Goal: Information Seeking & Learning: Check status

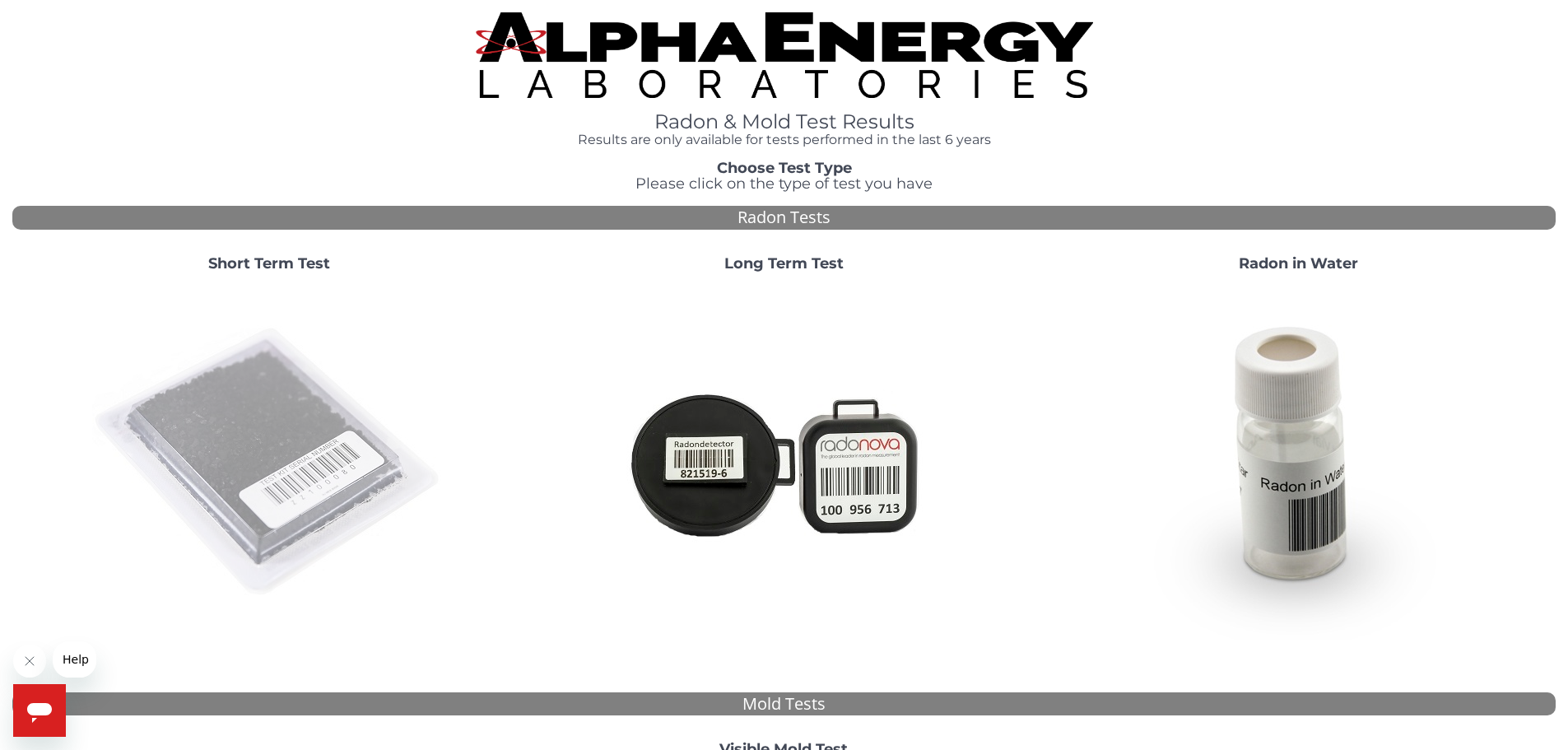
click at [186, 472] on img at bounding box center [269, 462] width 354 height 354
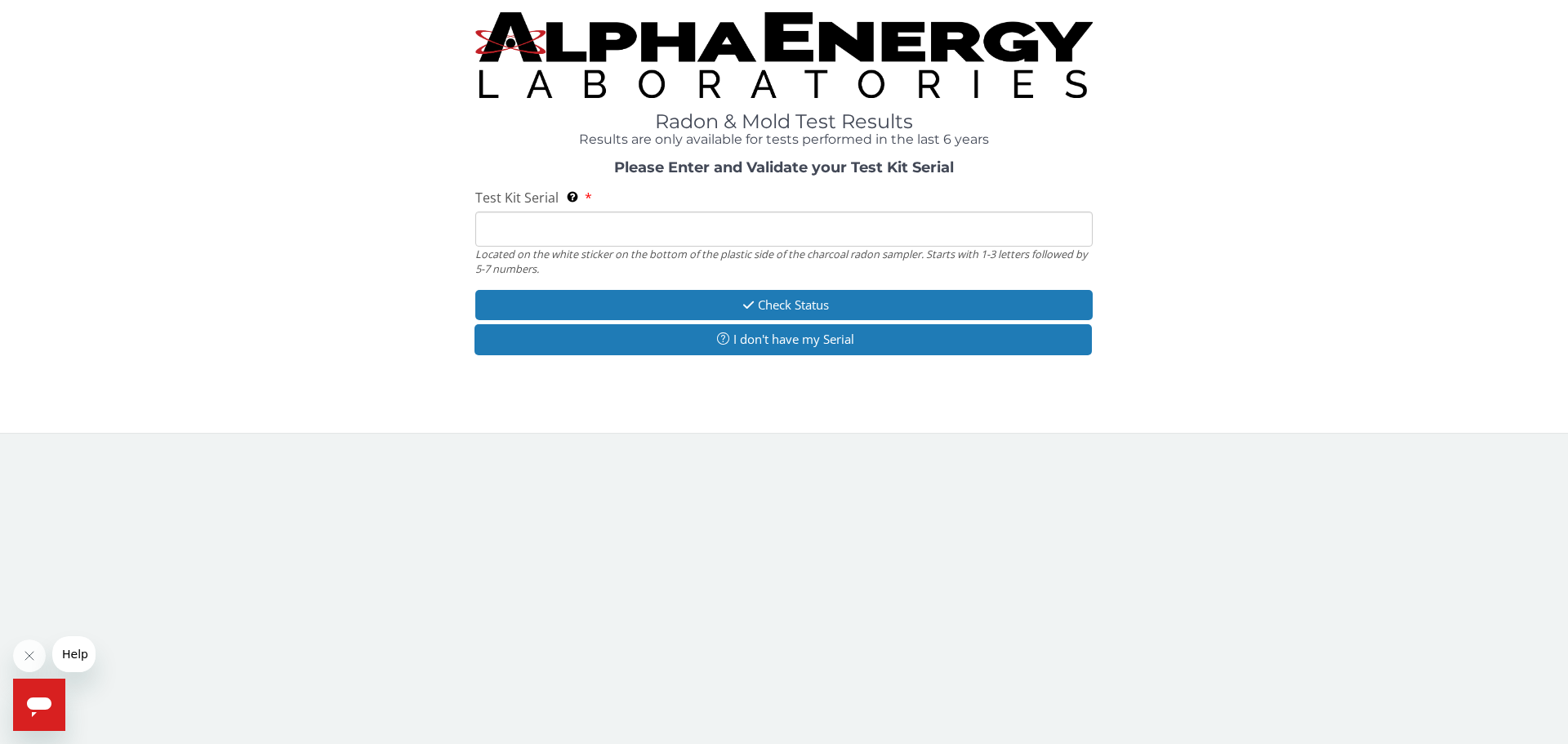
click at [643, 231] on input "Test Kit Serial Located on the white sticker on the bottom of the plastic side …" at bounding box center [783, 229] width 617 height 35
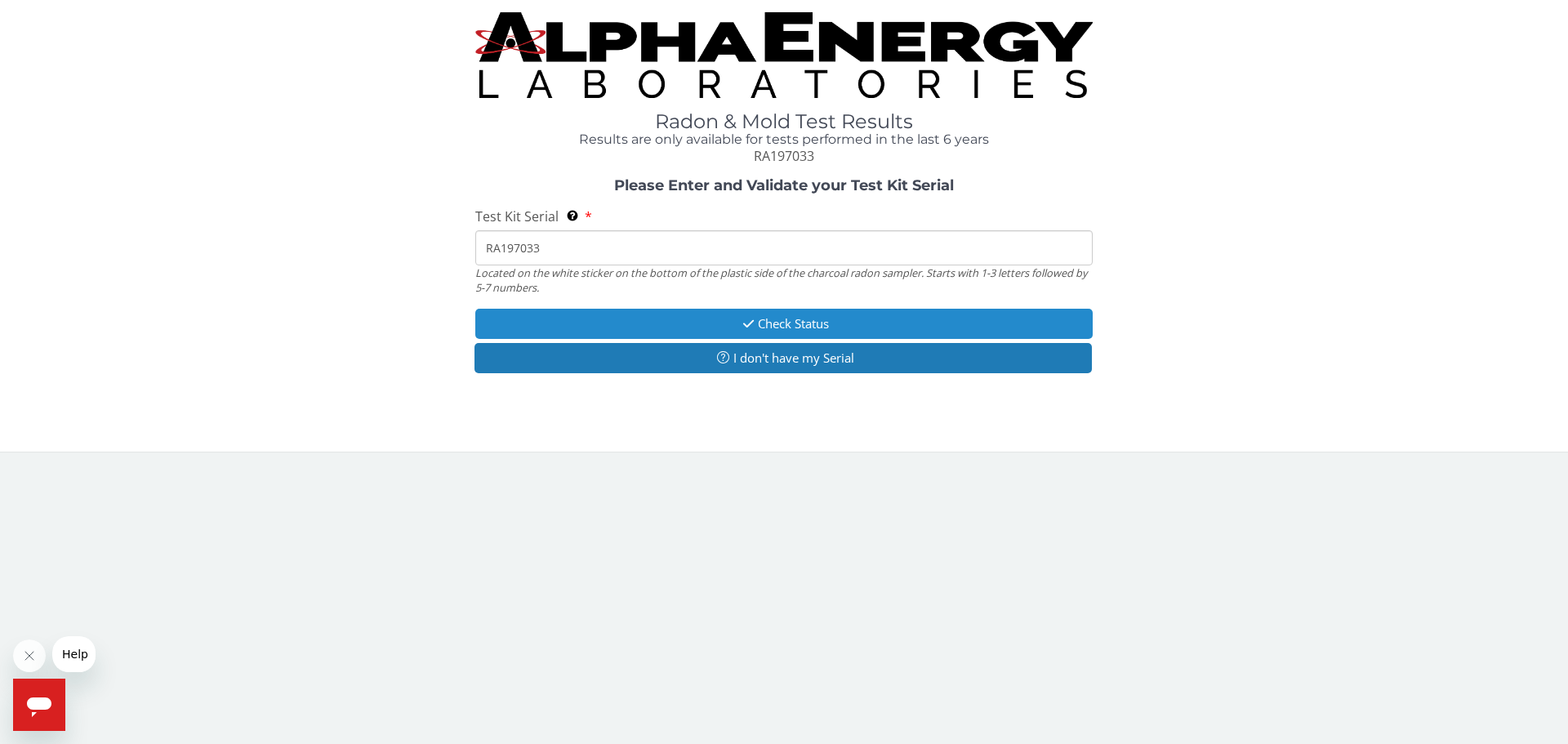
type input "RA197033"
click at [764, 318] on button "Check Status" at bounding box center [783, 324] width 617 height 30
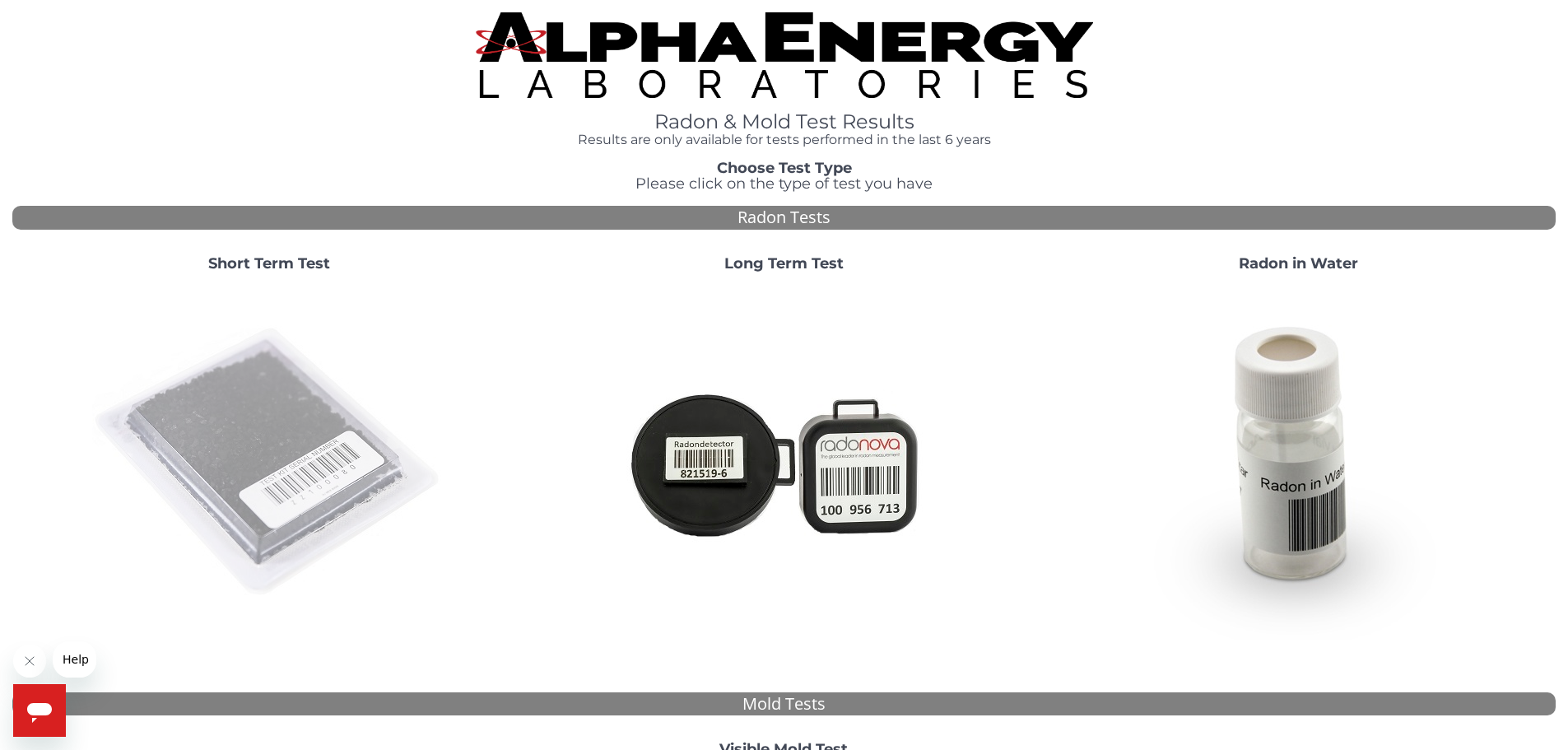
click at [306, 436] on img at bounding box center [269, 462] width 354 height 354
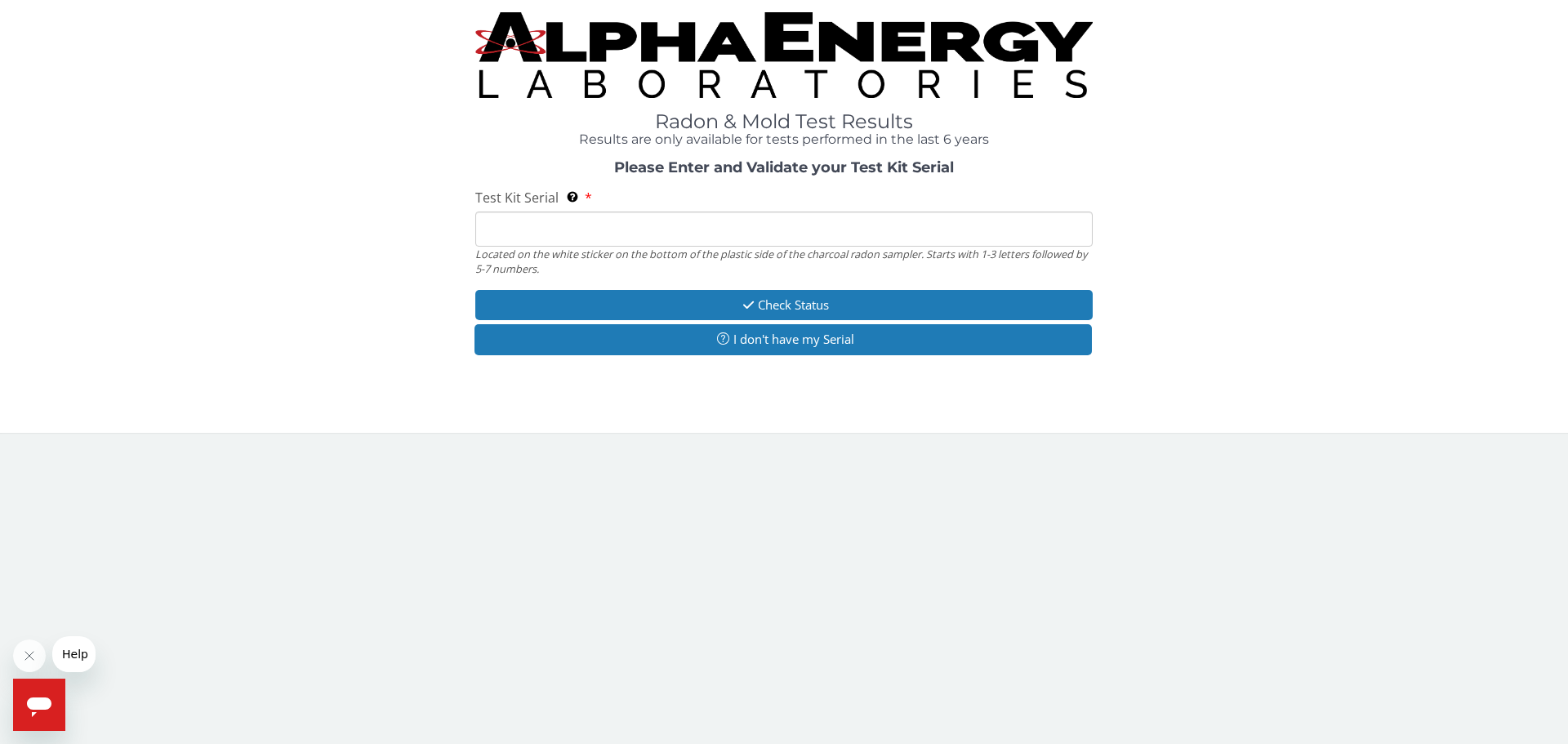
click at [547, 216] on input "Test Kit Serial Located on the white sticker on the bottom of the plastic side …" at bounding box center [783, 229] width 617 height 35
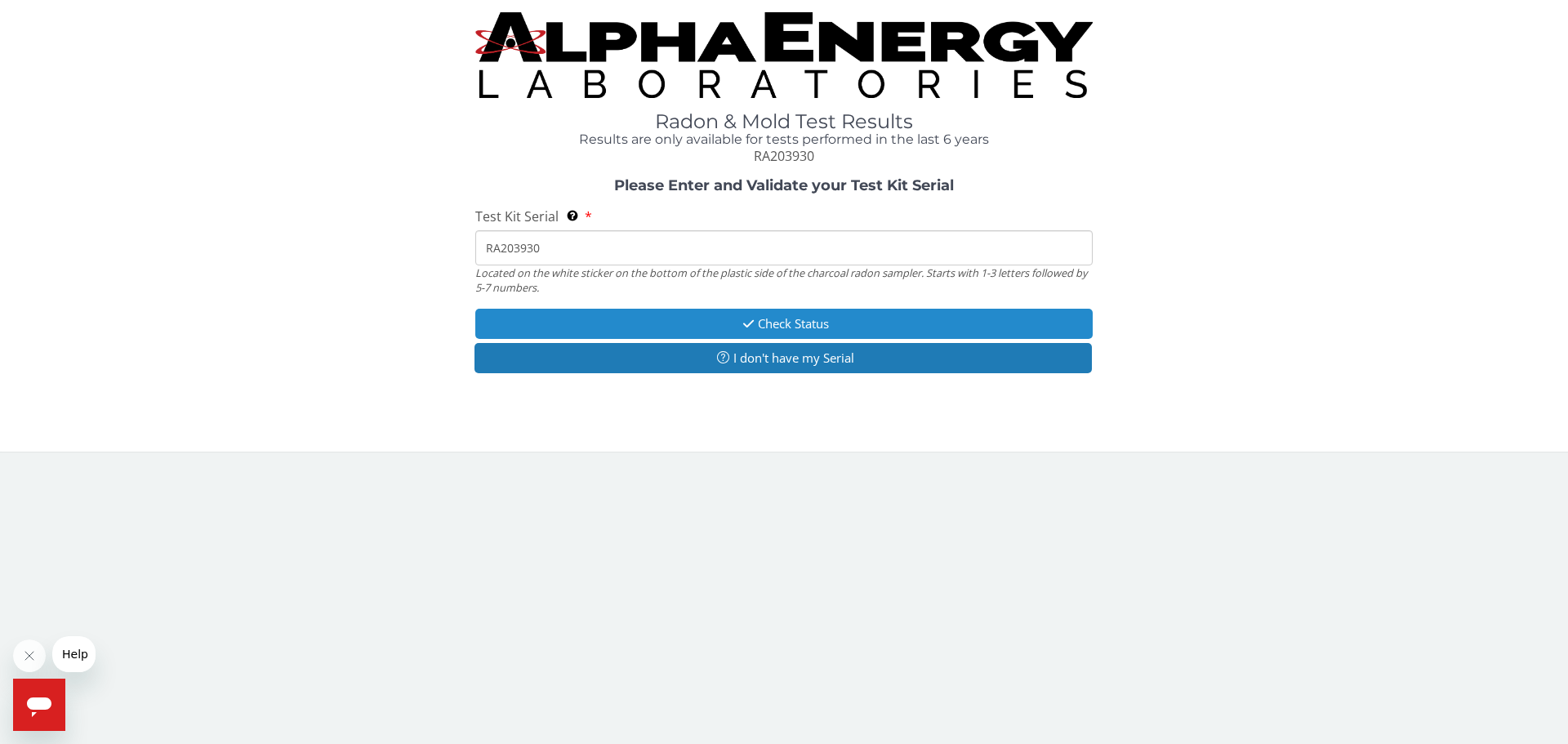
type input "RA203930"
click at [761, 323] on button "Check Status" at bounding box center [783, 324] width 617 height 30
